Goal: Task Accomplishment & Management: Manage account settings

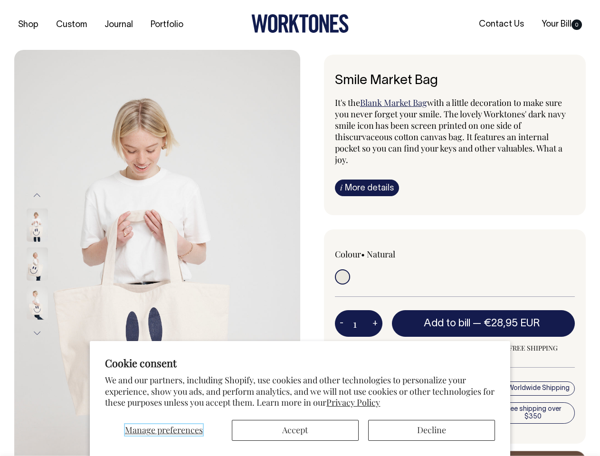
click at [163, 430] on span "Manage preferences" at bounding box center [164, 429] width 78 height 11
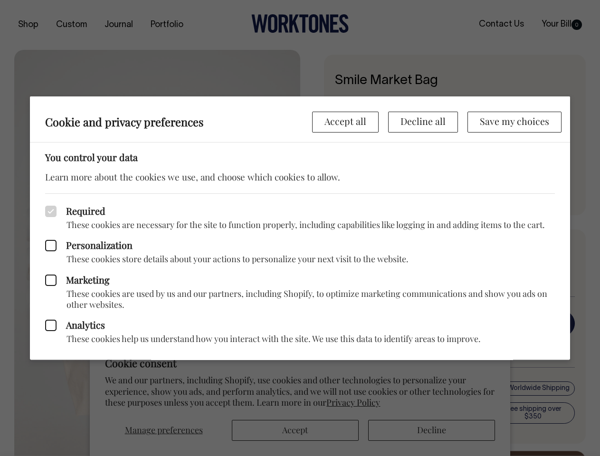
click at [431, 430] on div at bounding box center [300, 228] width 600 height 456
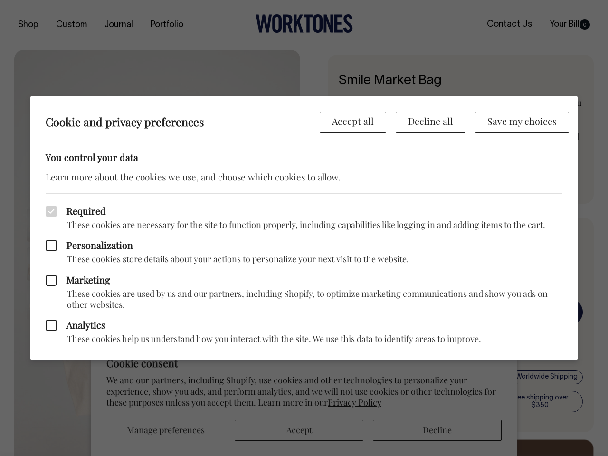
click at [157, 254] on p "These cookies store details about your actions to personalize your next visit t…" at bounding box center [304, 259] width 517 height 11
click at [50, 264] on div "Marketing These cookies are used by us and our partners, including Shopify, to …" at bounding box center [304, 287] width 517 height 46
click at [46, 195] on div "Required These cookies are necessary for the site to function properly, includi…" at bounding box center [304, 211] width 517 height 37
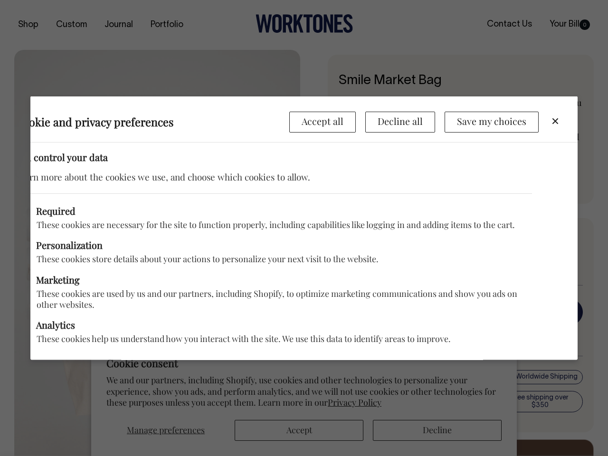
click at [50, 264] on div "Marketing These cookies are used by us and our partners, including Shopify, to …" at bounding box center [273, 287] width 517 height 46
click at [37, 333] on p "These cookies help us understand how you interact with the site. We use this da…" at bounding box center [273, 338] width 517 height 11
click at [341, 311] on div "Analytics These cookies help us understand how you interact with the site. We u…" at bounding box center [273, 327] width 517 height 34
click at [375, 311] on div "Analytics These cookies help us understand how you interact with the site. We u…" at bounding box center [273, 327] width 517 height 34
